Goal: Information Seeking & Learning: Find specific page/section

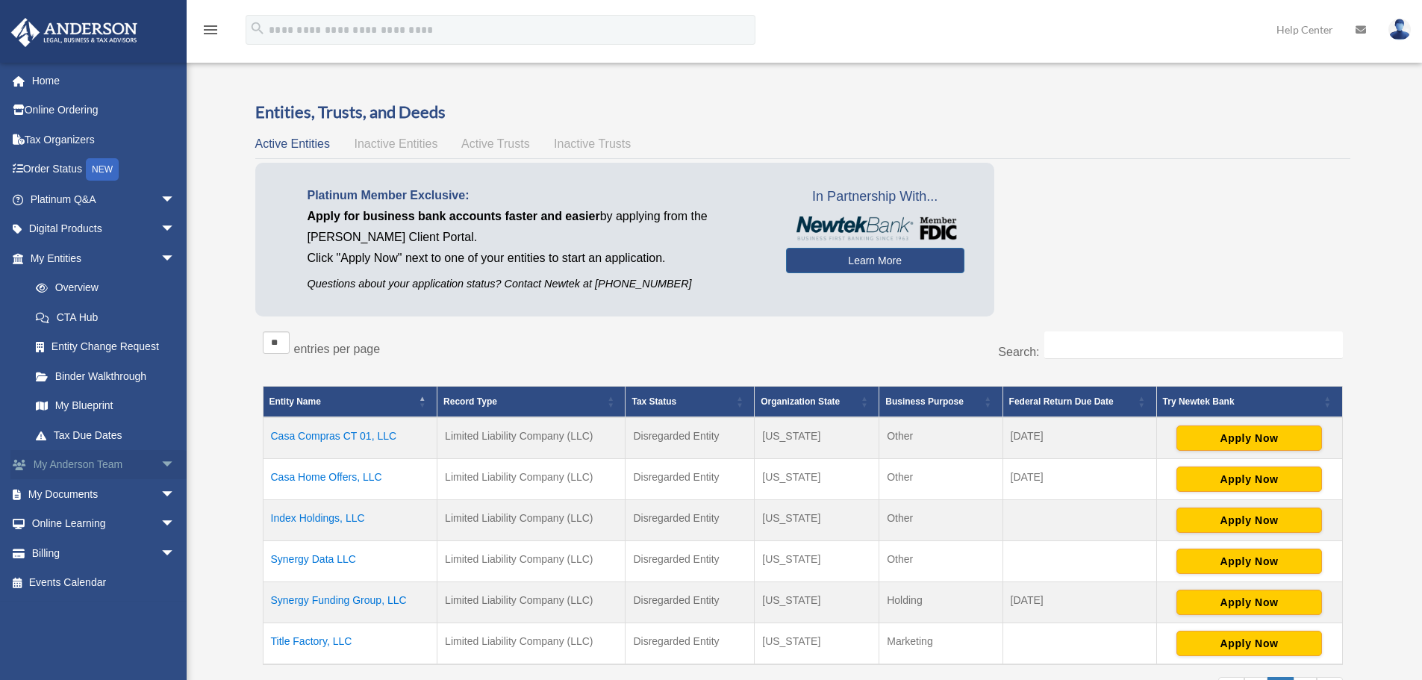
click at [161, 464] on span "arrow_drop_down" at bounding box center [176, 465] width 30 height 31
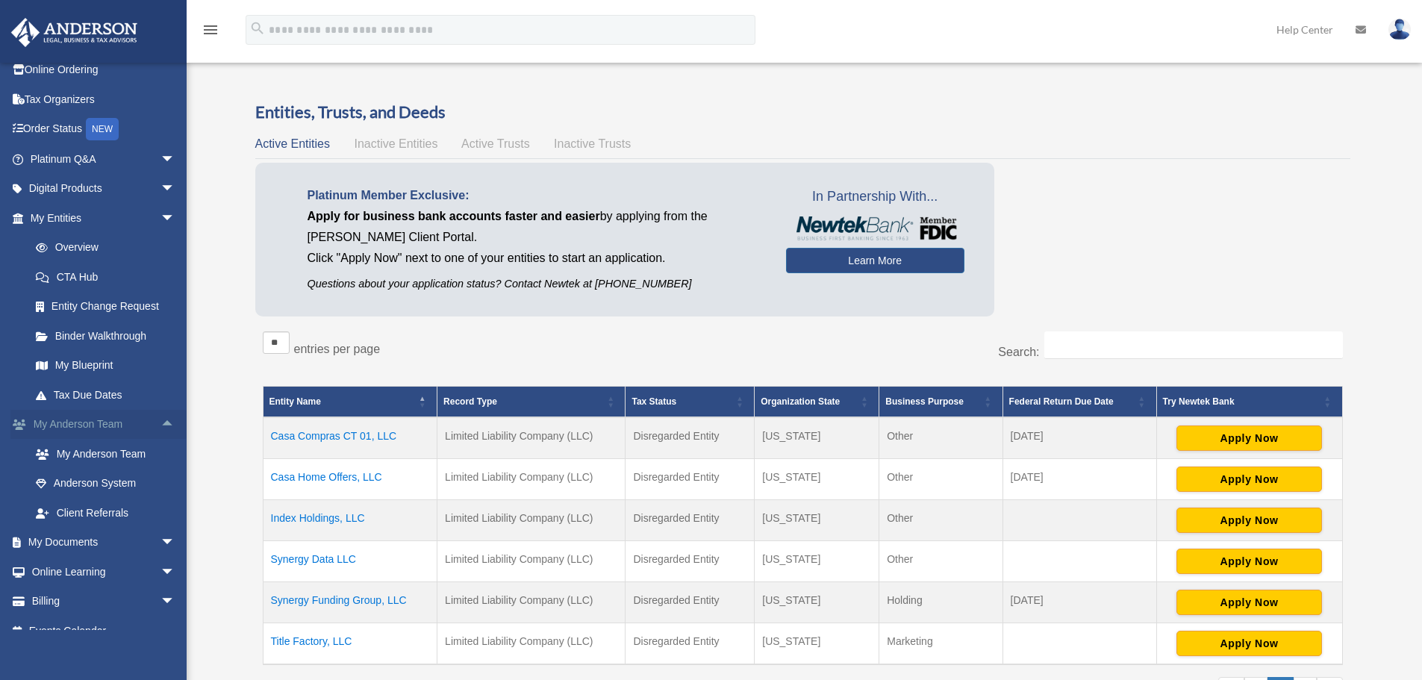
scroll to position [60, 0]
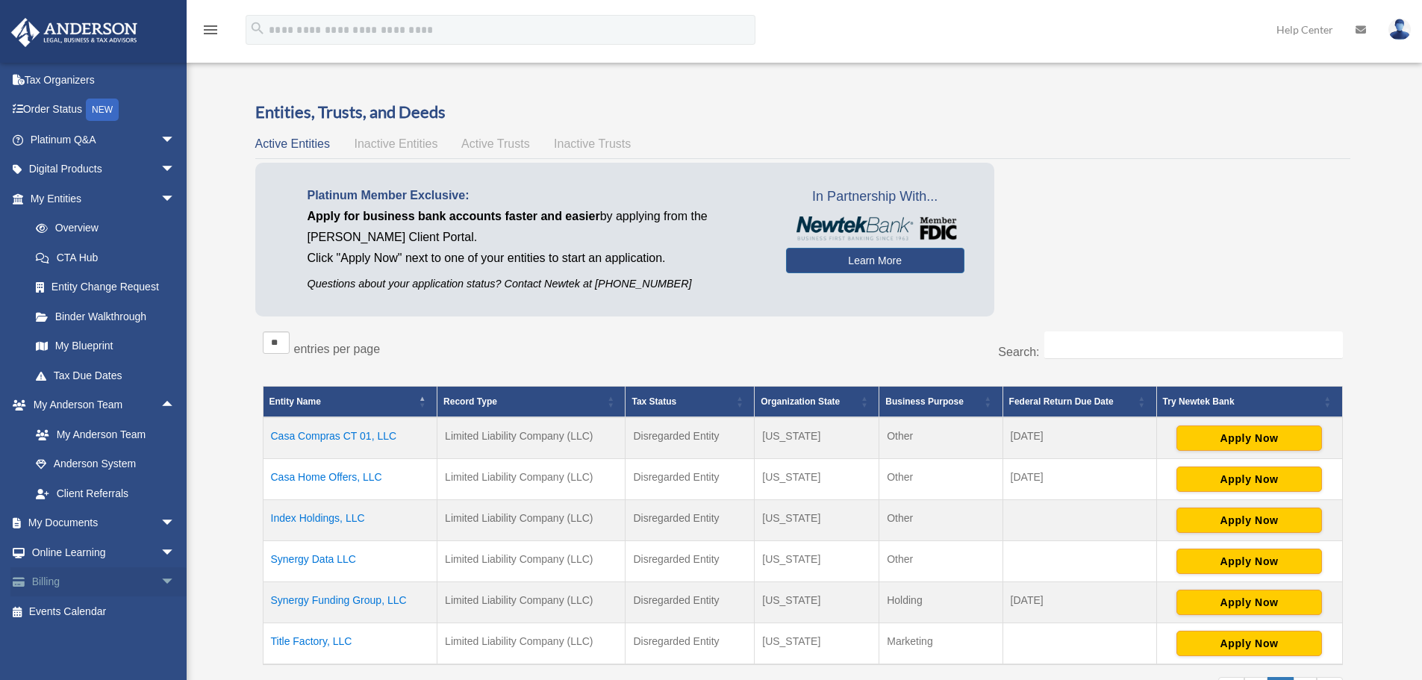
click at [161, 575] on span "arrow_drop_down" at bounding box center [176, 582] width 30 height 31
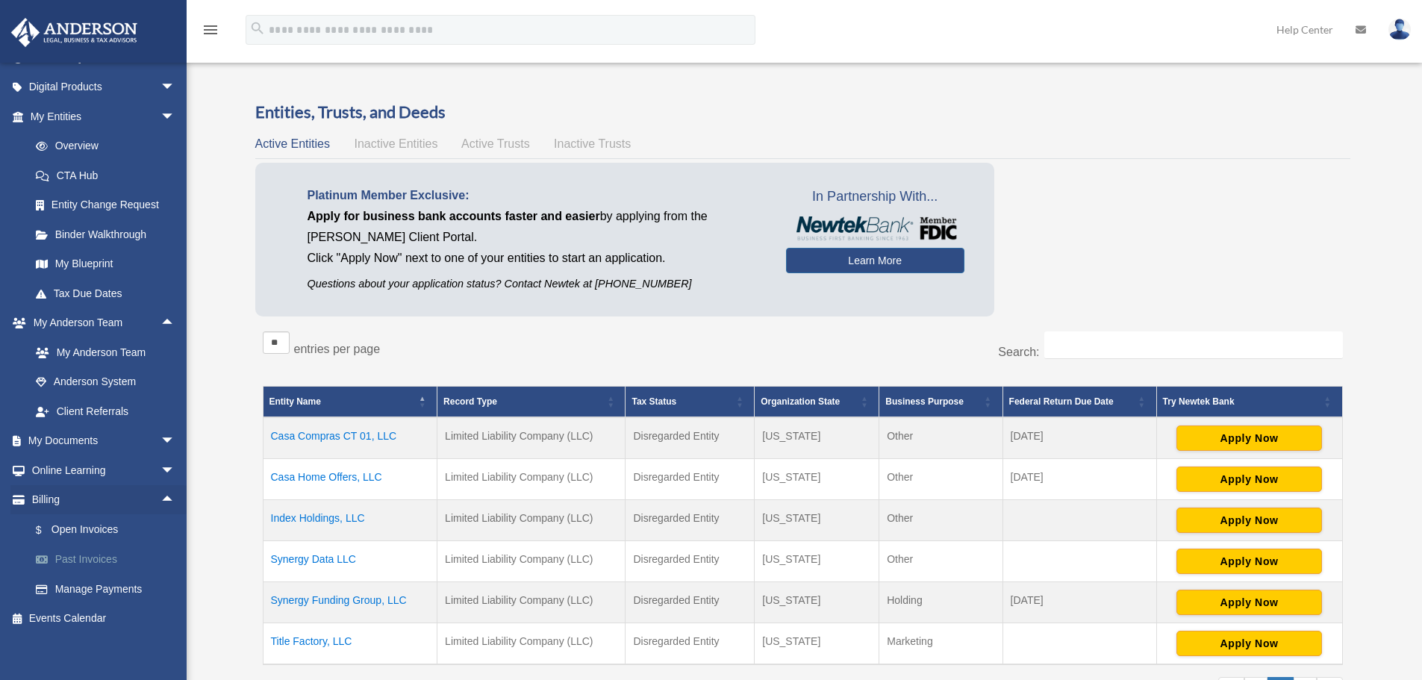
scroll to position [149, 0]
click at [96, 545] on link "Past Invoices" at bounding box center [109, 553] width 177 height 30
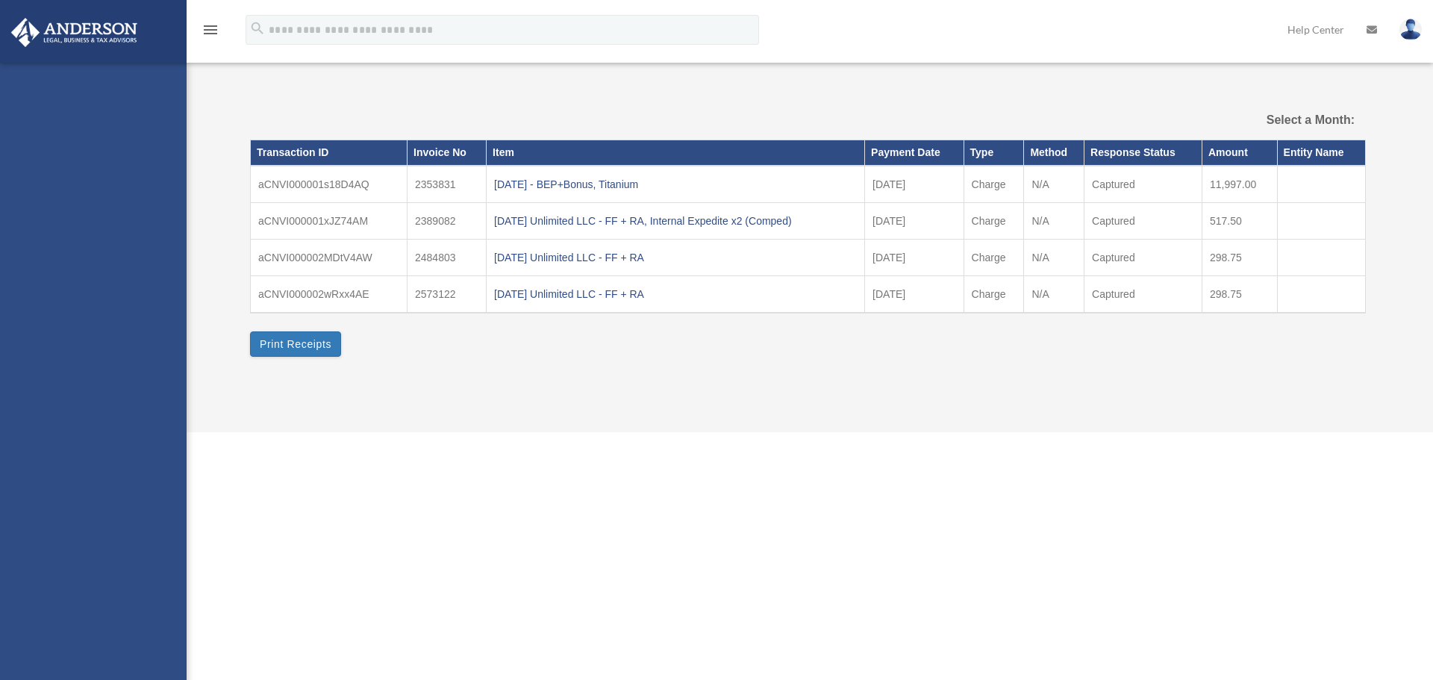
select select
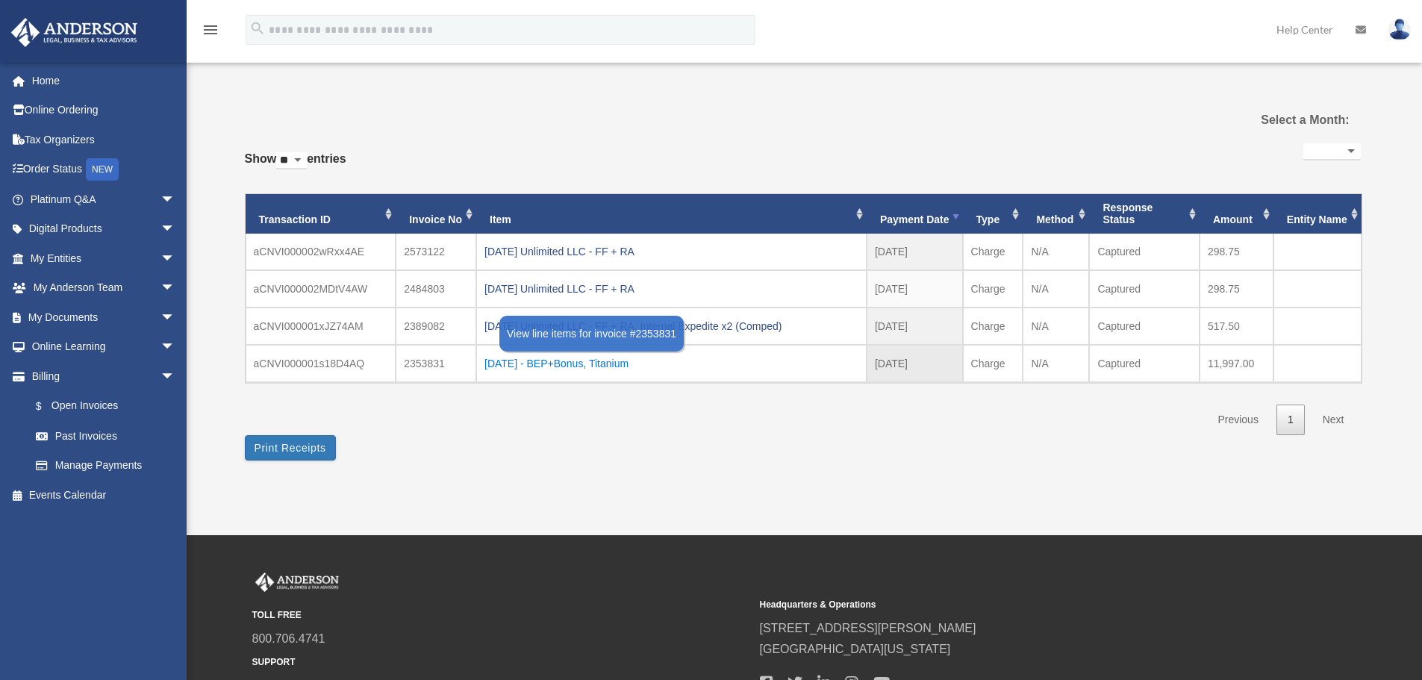
click at [564, 363] on div "2025.01.22 - BEP+Bonus, Titanium" at bounding box center [672, 363] width 374 height 21
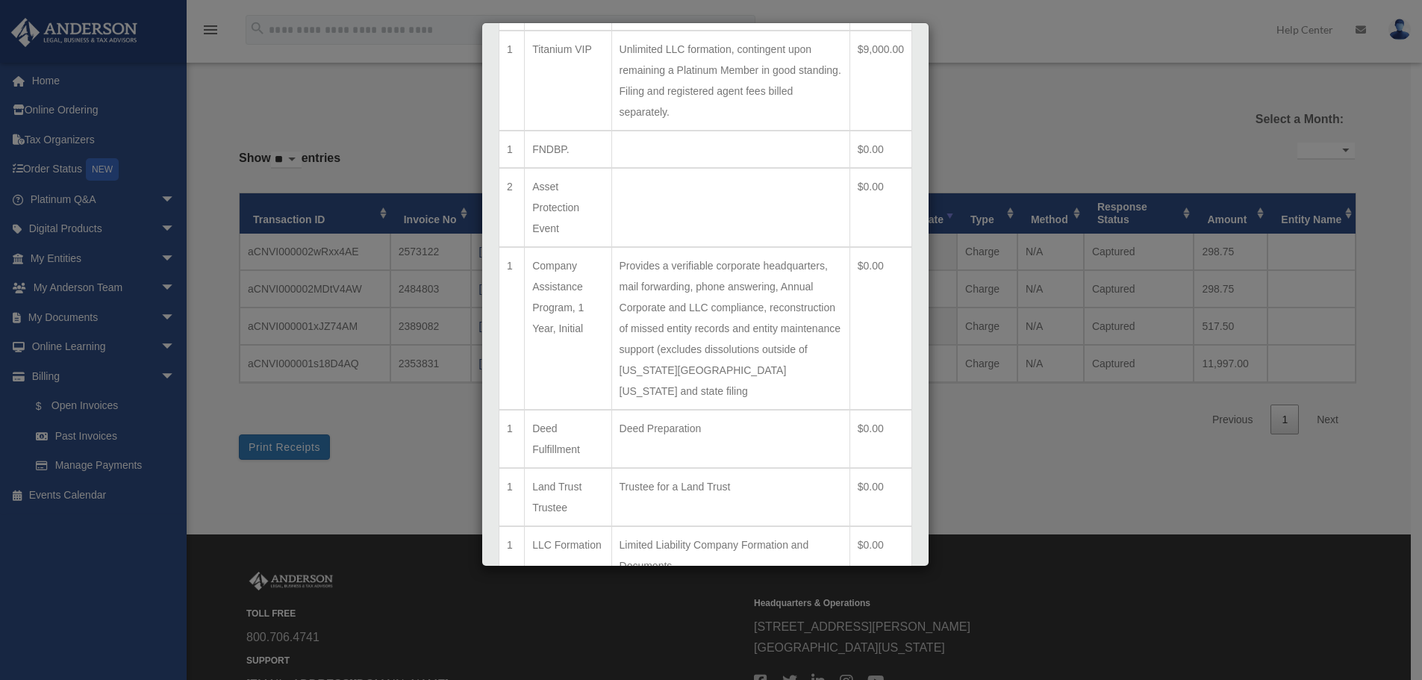
scroll to position [604, 0]
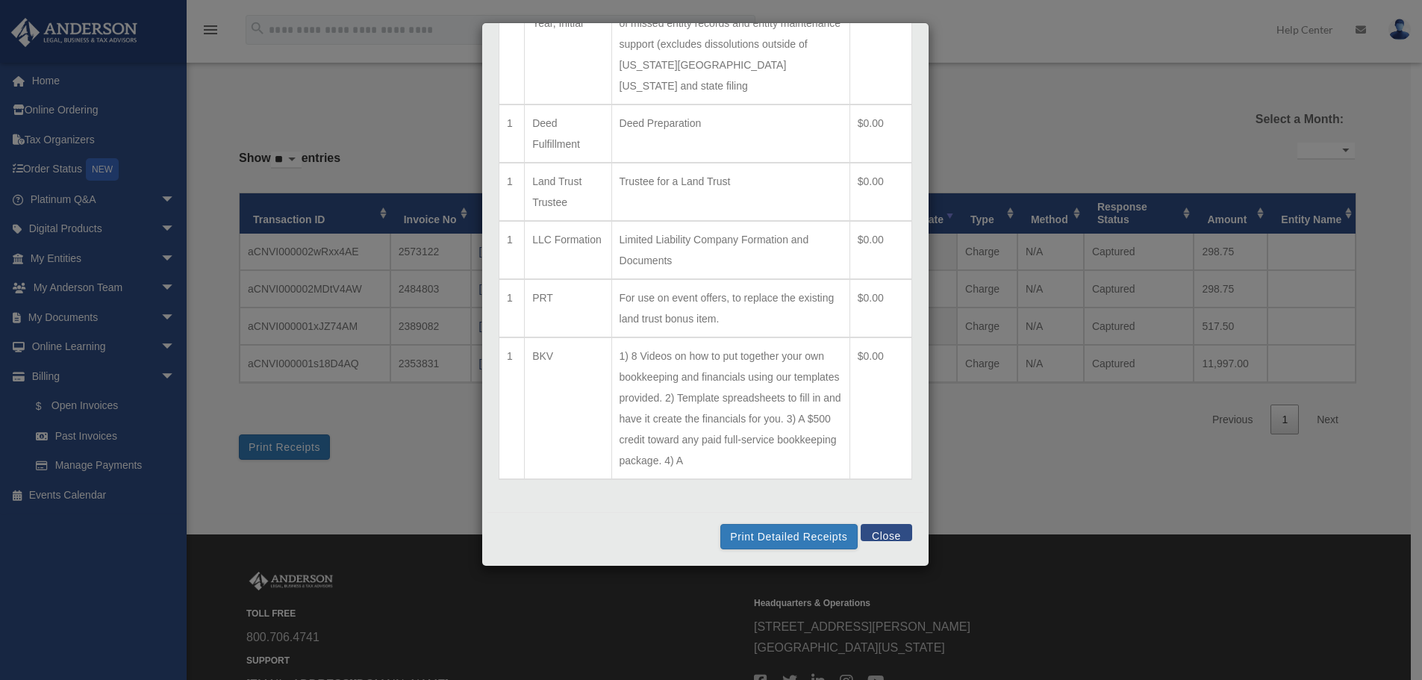
click at [870, 529] on button "Close" at bounding box center [887, 532] width 52 height 17
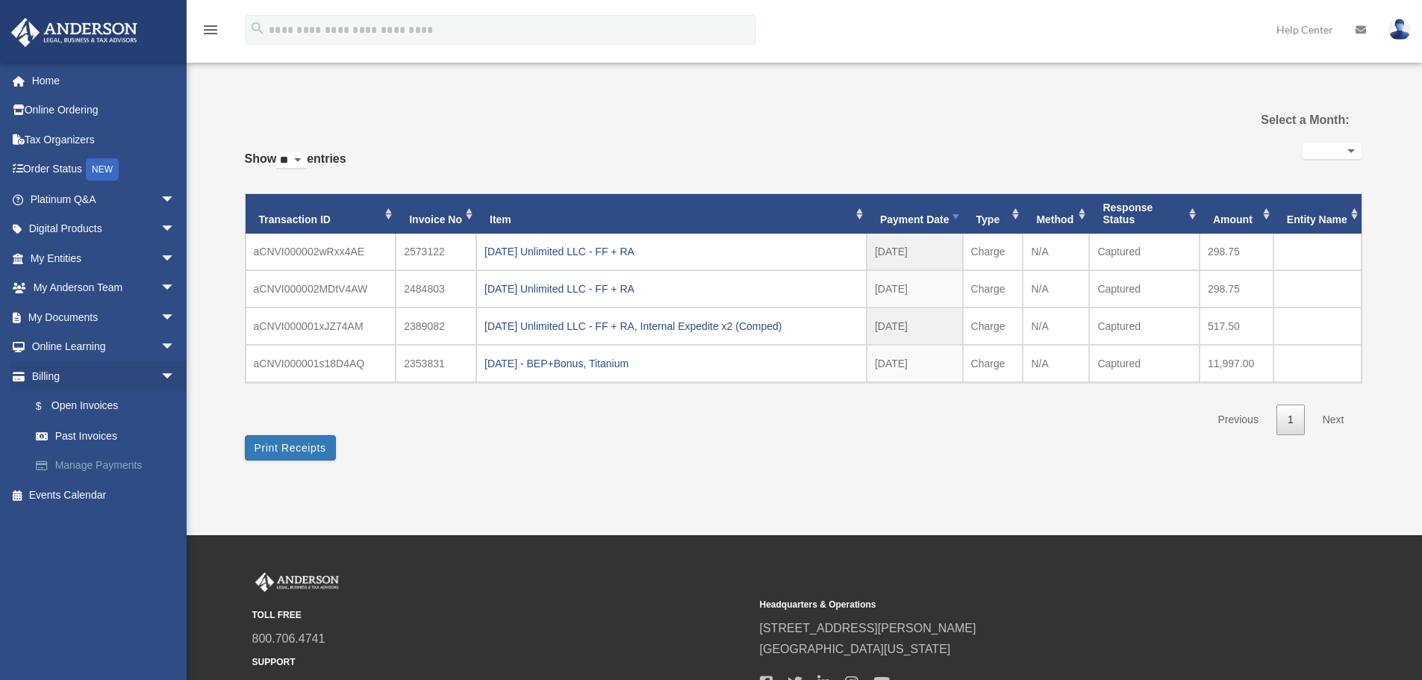
click at [95, 472] on link "Manage Payments" at bounding box center [109, 466] width 177 height 30
click at [77, 464] on link "Manage Payments" at bounding box center [109, 466] width 177 height 30
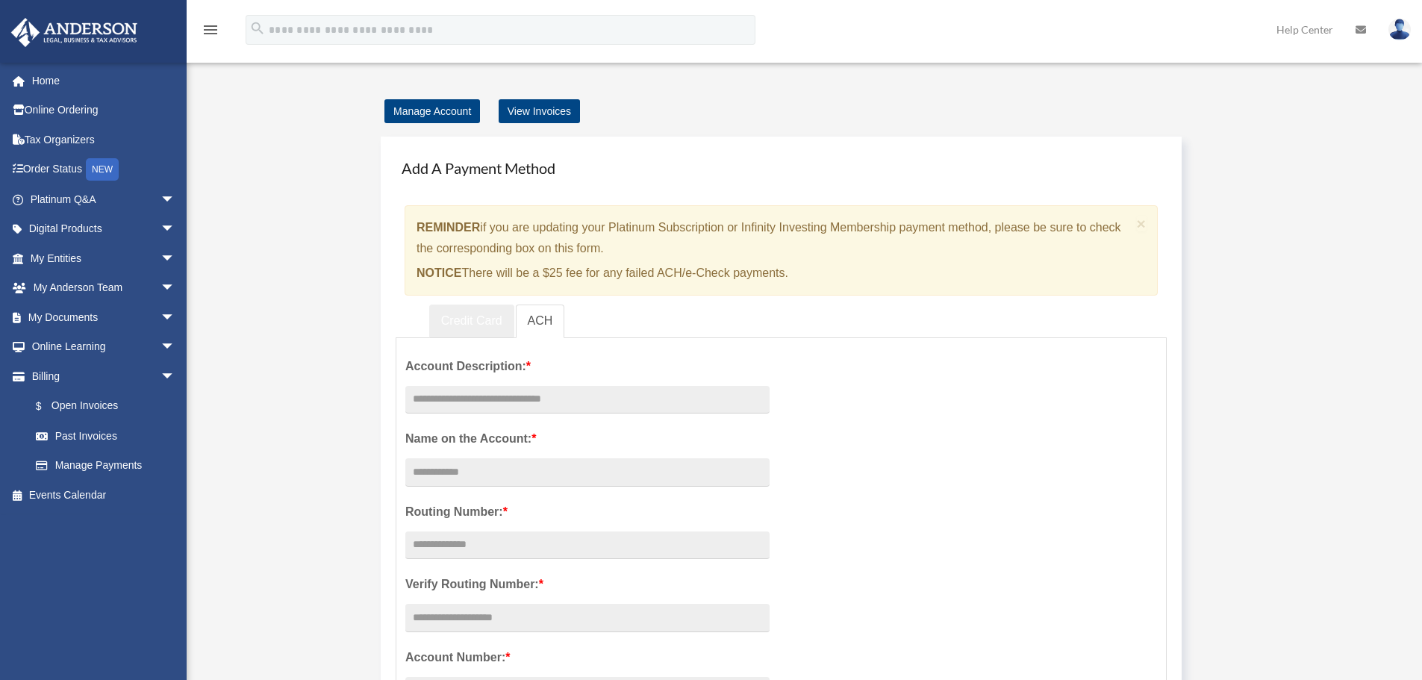
click at [452, 313] on link "Credit Card" at bounding box center [471, 322] width 85 height 34
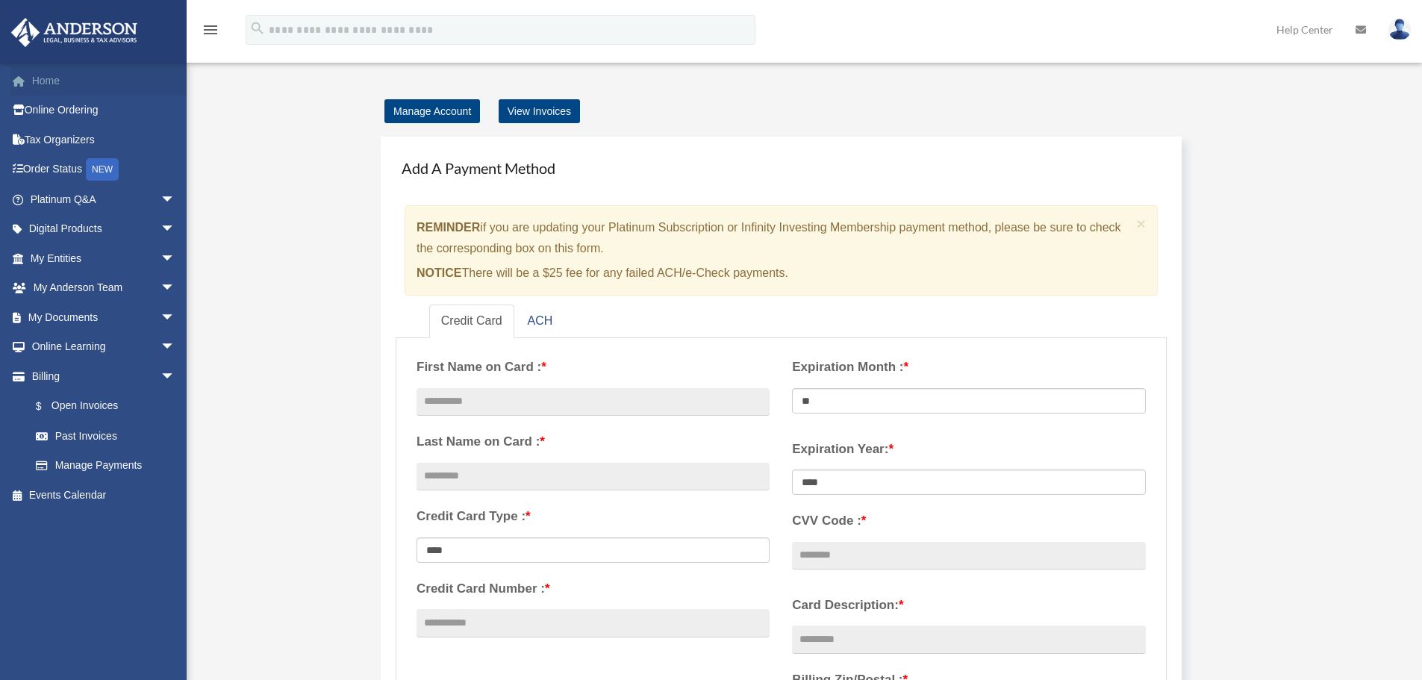
click at [84, 78] on link "Home" at bounding box center [103, 81] width 187 height 30
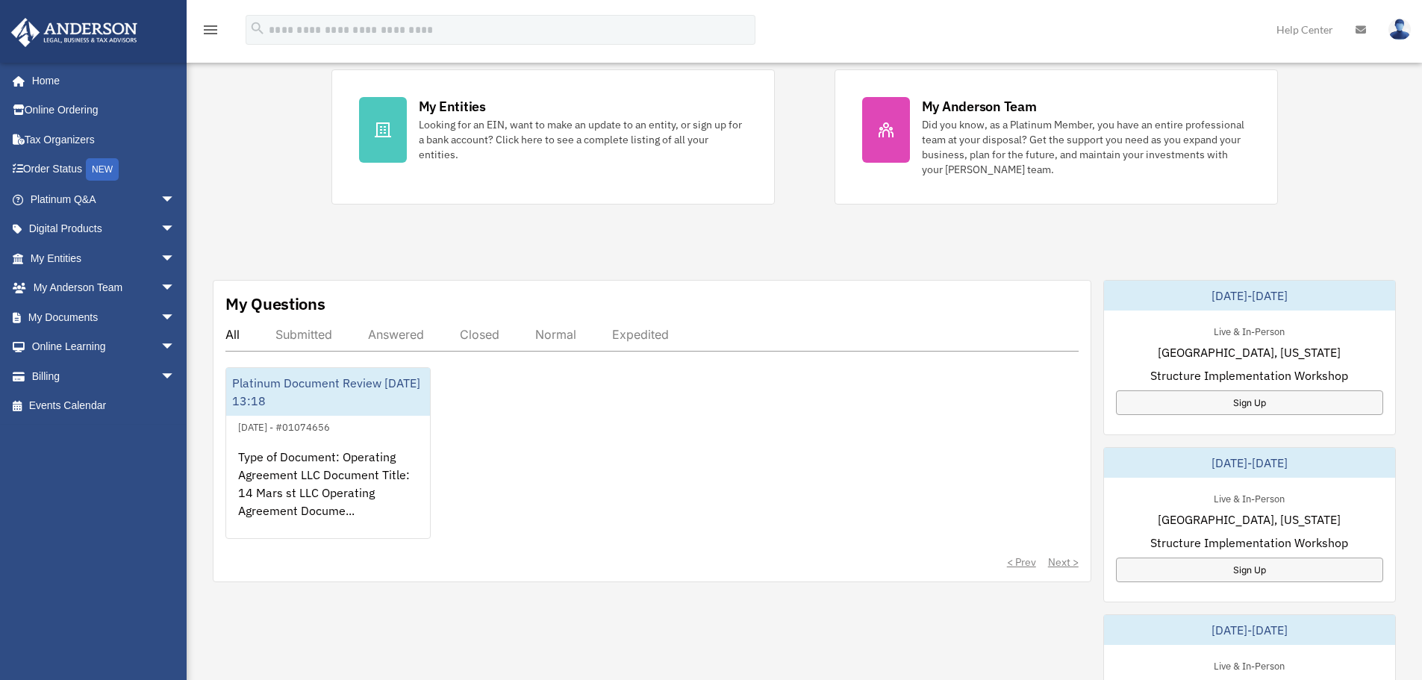
scroll to position [373, 0]
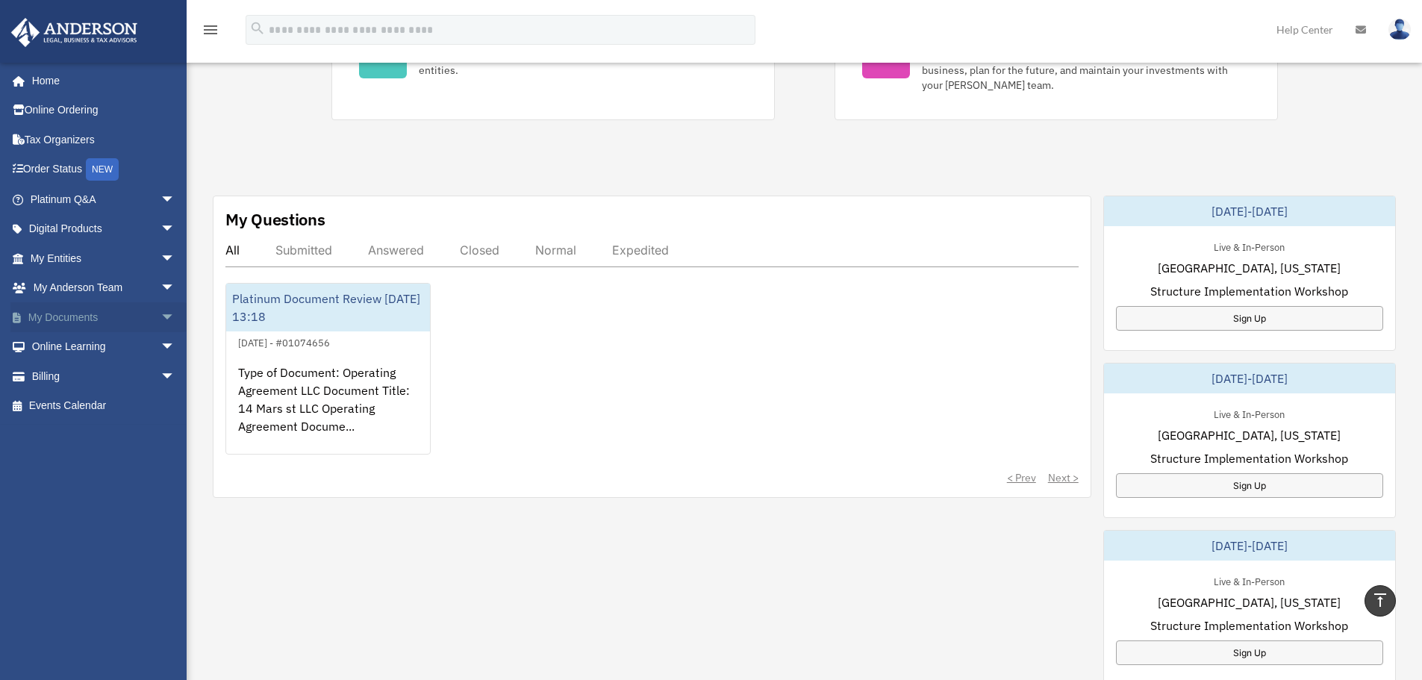
click at [161, 314] on span "arrow_drop_down" at bounding box center [176, 317] width 30 height 31
click at [161, 314] on span "arrow_drop_up" at bounding box center [176, 317] width 30 height 31
click at [161, 295] on span "arrow_drop_down" at bounding box center [176, 288] width 30 height 31
click at [161, 295] on span "arrow_drop_up" at bounding box center [176, 288] width 30 height 31
click at [161, 311] on span "arrow_drop_down" at bounding box center [176, 317] width 30 height 31
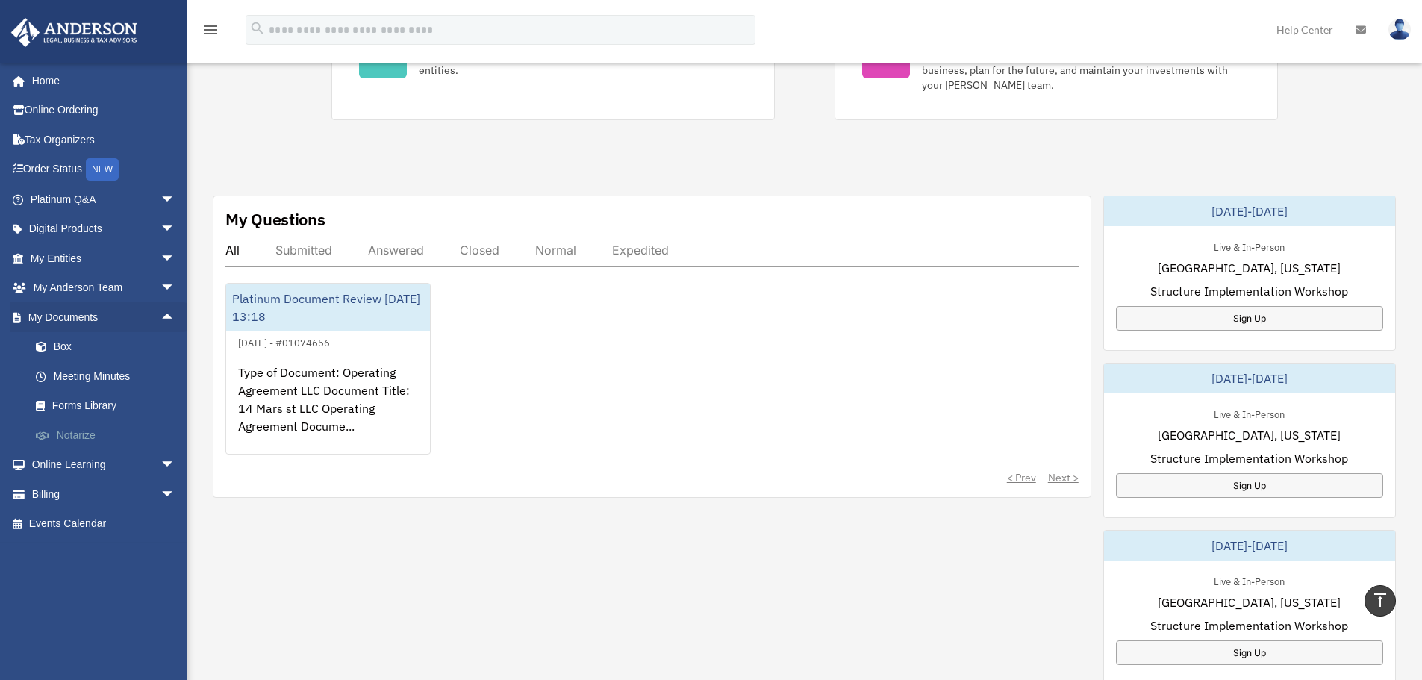
click at [86, 437] on link "Notarize" at bounding box center [109, 435] width 177 height 30
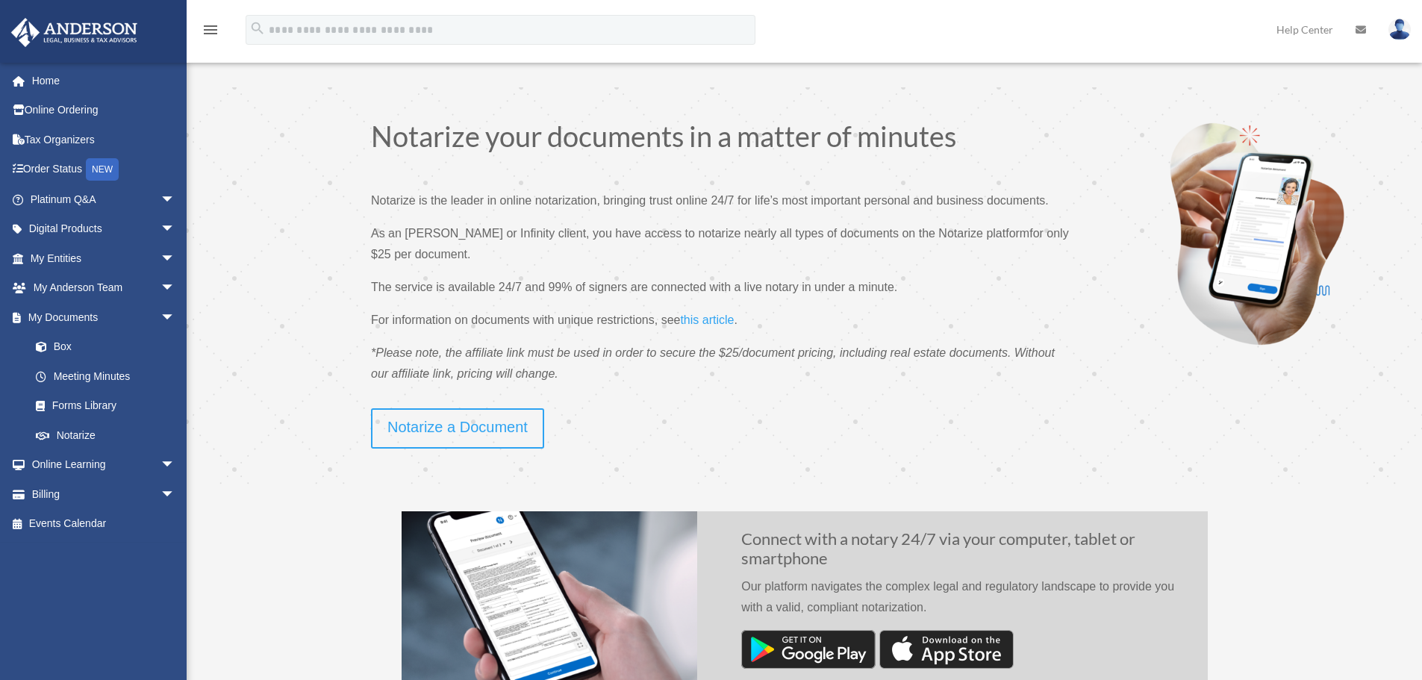
scroll to position [523, 0]
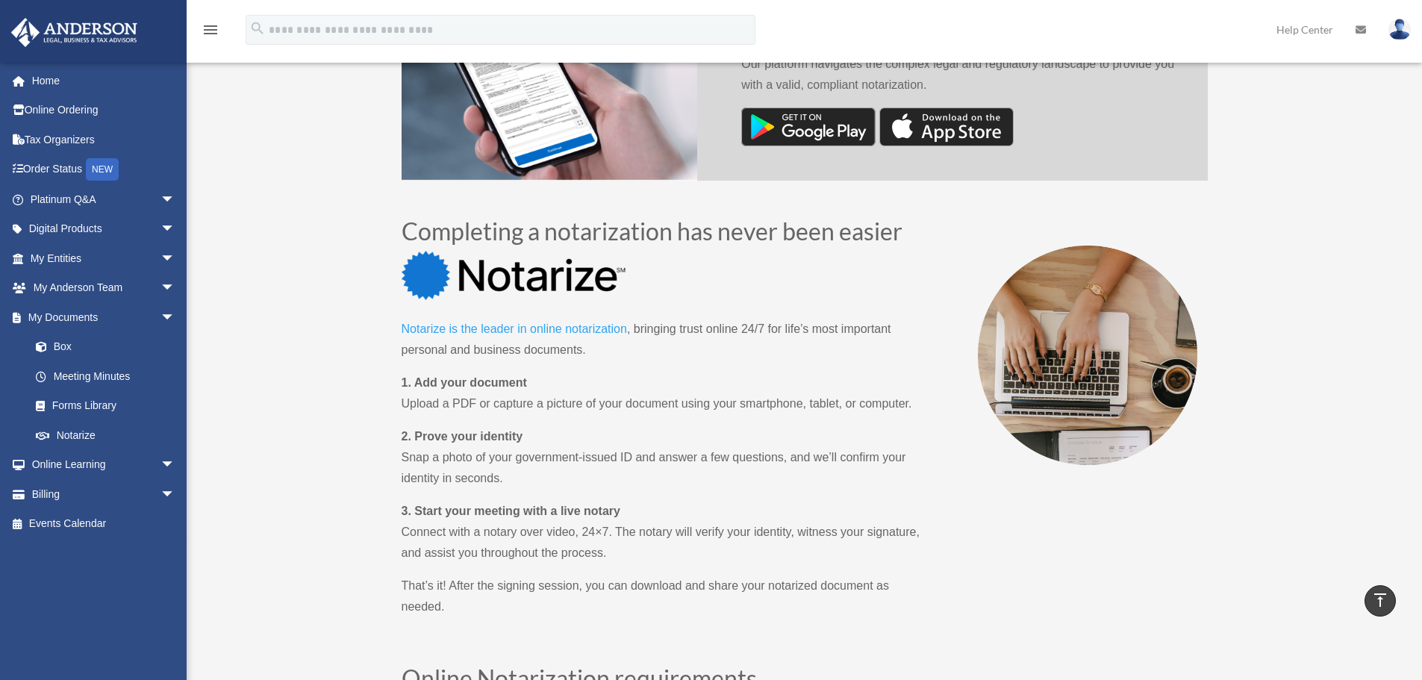
click at [598, 327] on link "Notarize is the leader in online notarization" at bounding box center [514, 333] width 225 height 20
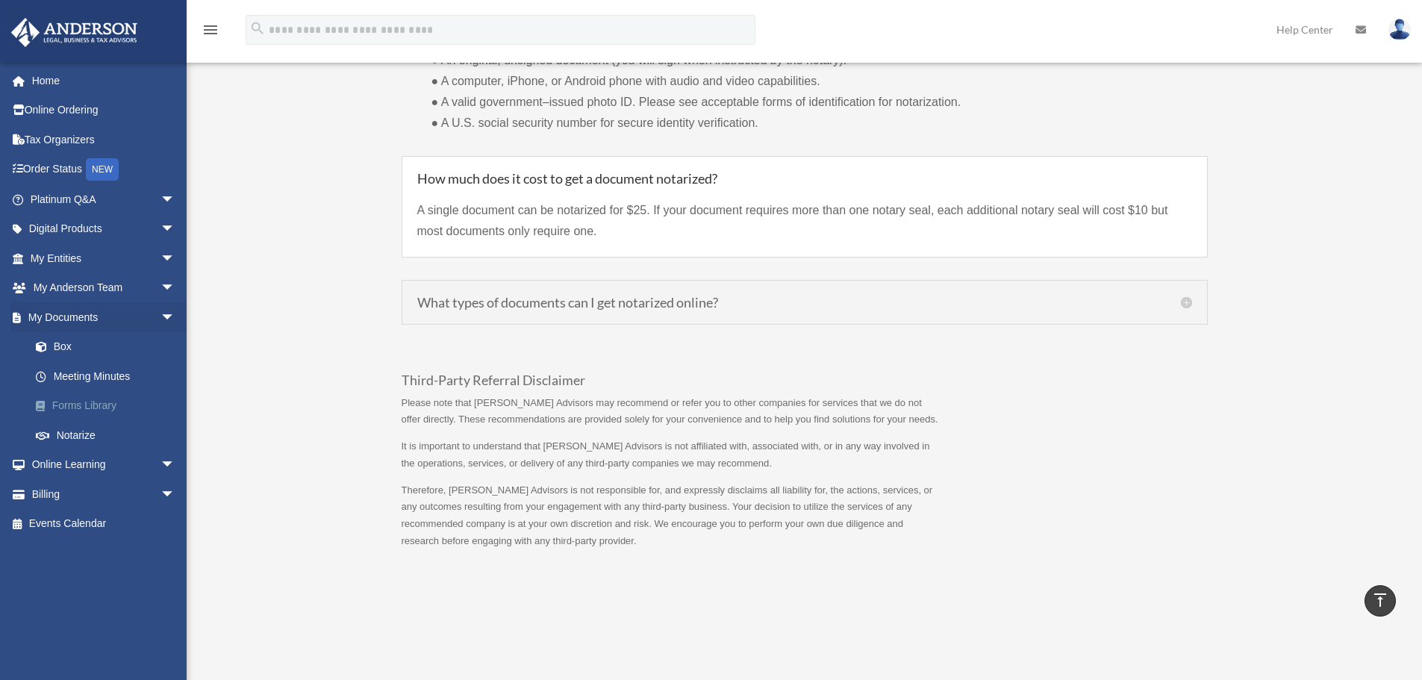
scroll to position [1194, 0]
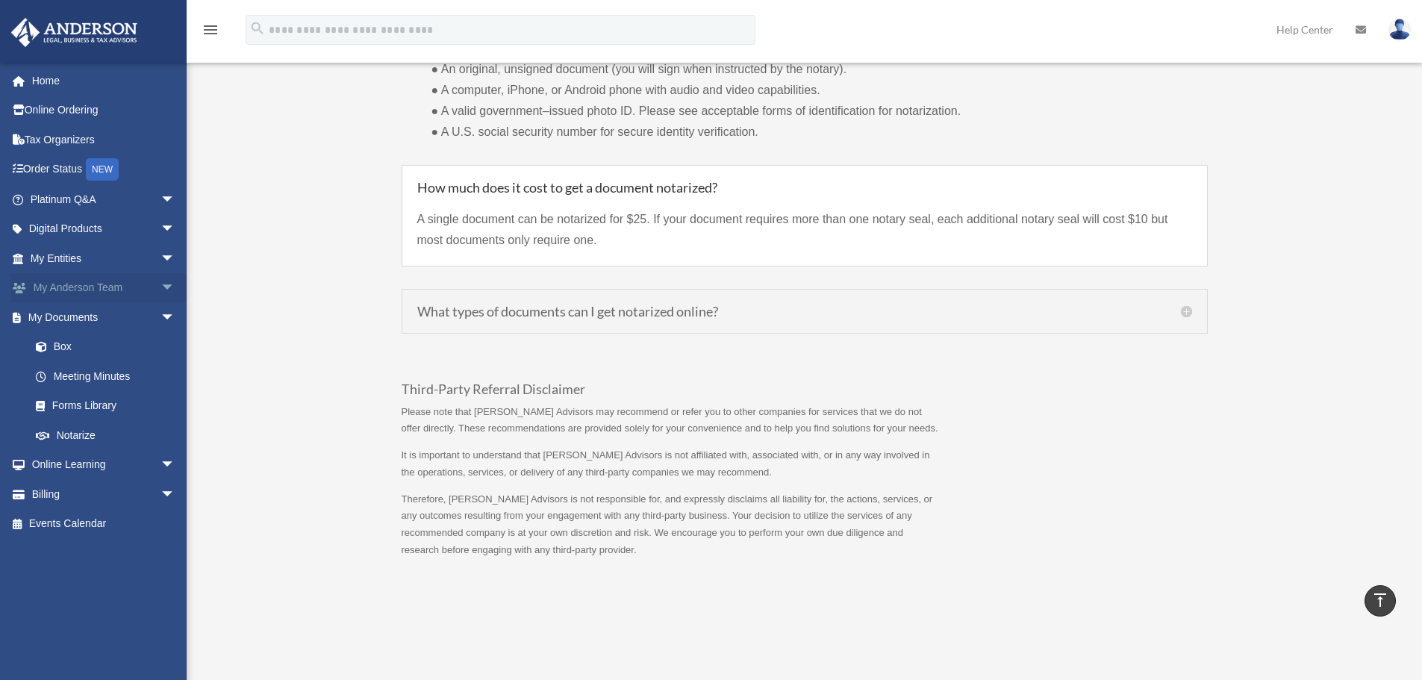
click at [122, 283] on link "My Anderson Team arrow_drop_down" at bounding box center [103, 288] width 187 height 30
click at [161, 284] on span "arrow_drop_down" at bounding box center [176, 288] width 30 height 31
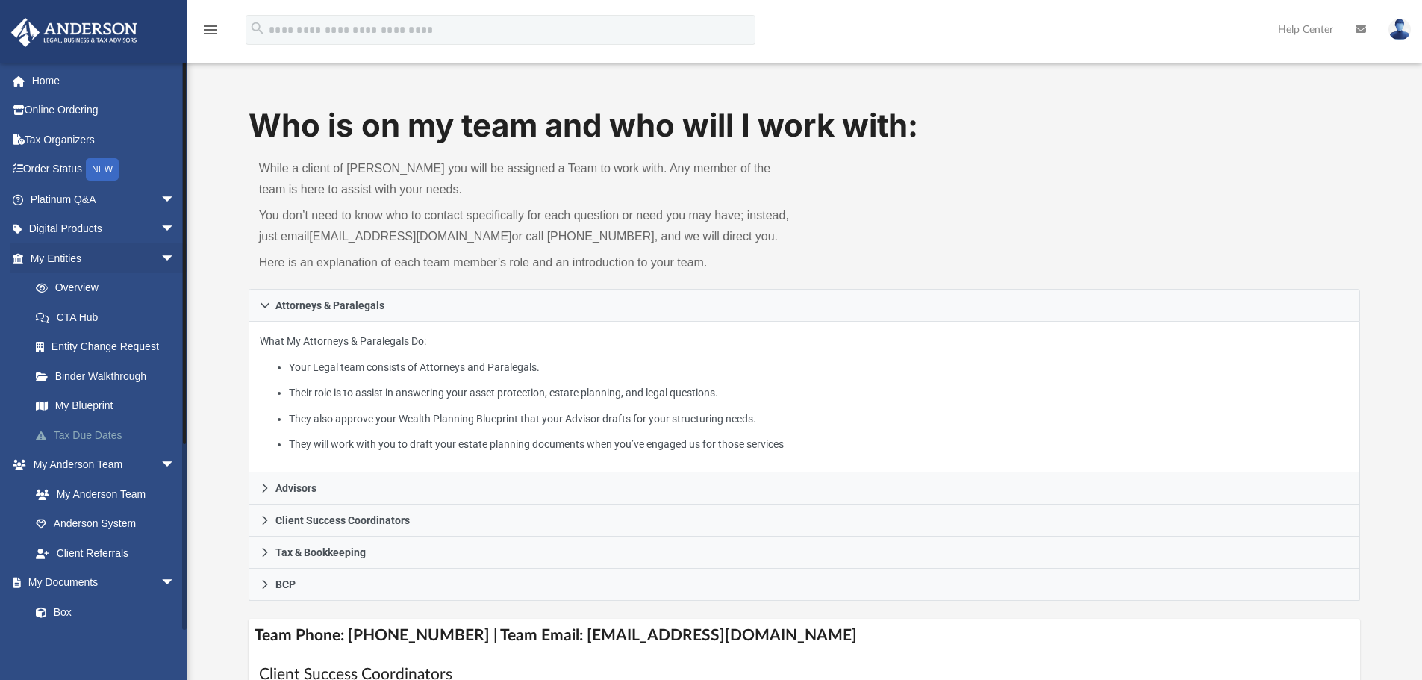
click at [87, 431] on link "Tax Due Dates" at bounding box center [109, 435] width 177 height 30
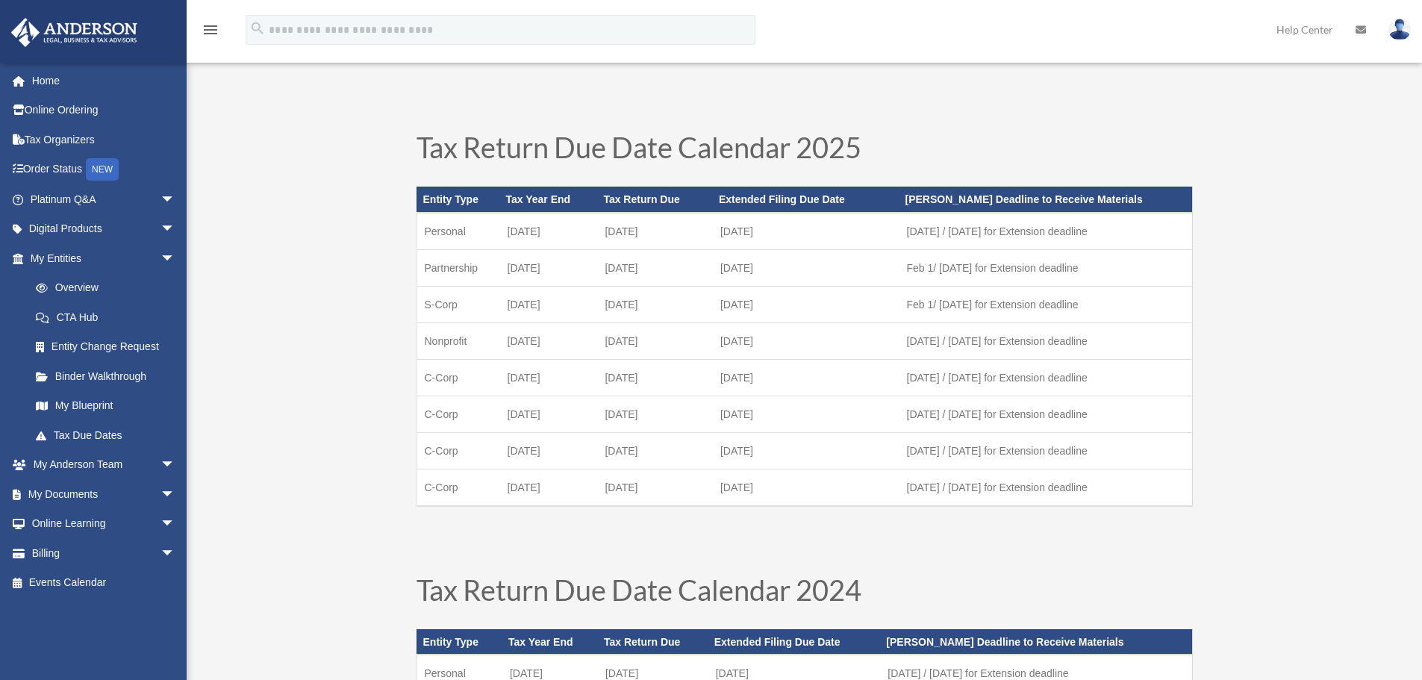
click at [1399, 34] on img at bounding box center [1400, 30] width 22 height 22
click at [1113, 62] on link "My Profile" at bounding box center [1175, 69] width 149 height 31
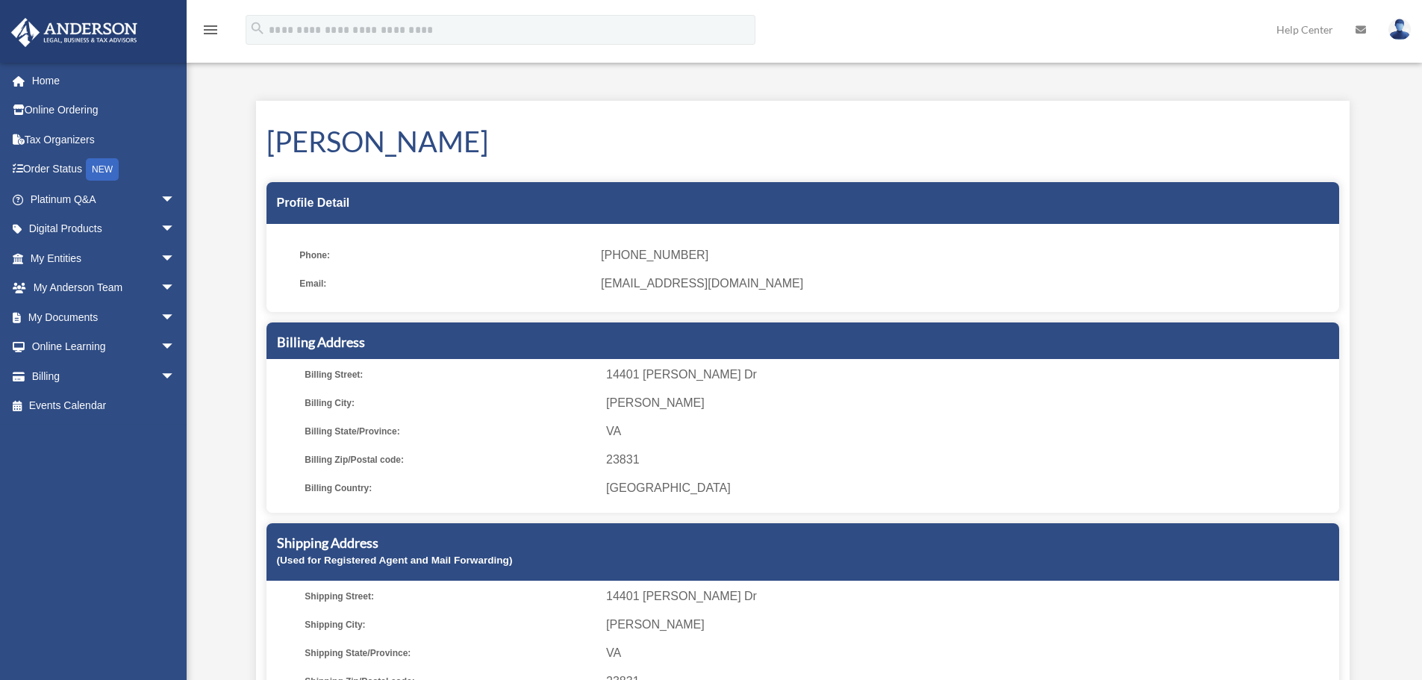
click at [1402, 21] on img at bounding box center [1400, 30] width 22 height 22
